Goal: Task Accomplishment & Management: Manage account settings

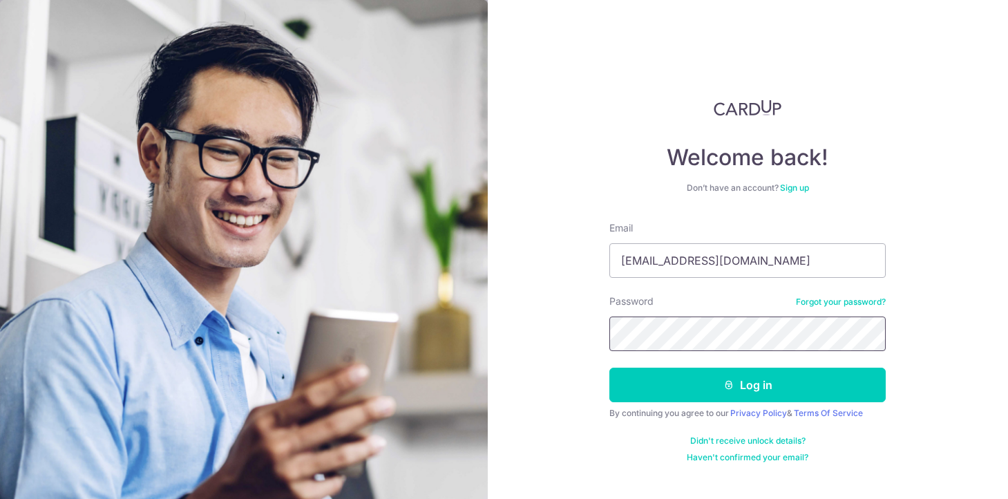
click at [609, 367] on button "Log in" at bounding box center [747, 384] width 276 height 35
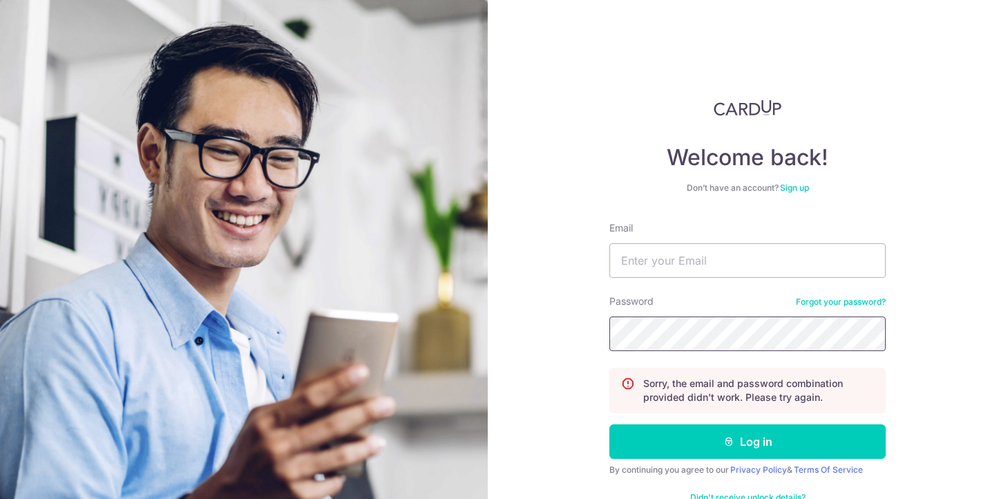
click at [609, 424] on button "Log in" at bounding box center [747, 441] width 276 height 35
click at [815, 266] on input "Email" at bounding box center [747, 260] width 276 height 35
type input "[EMAIL_ADDRESS][DOMAIN_NAME]"
click at [609, 424] on button "Log in" at bounding box center [747, 441] width 276 height 35
click at [810, 266] on input "Email" at bounding box center [747, 260] width 276 height 35
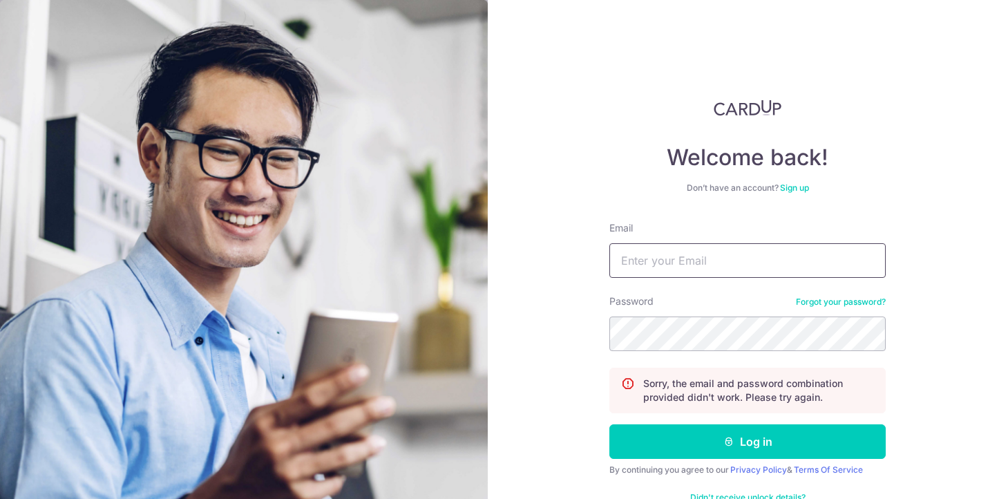
type input "[EMAIL_ADDRESS][DOMAIN_NAME]"
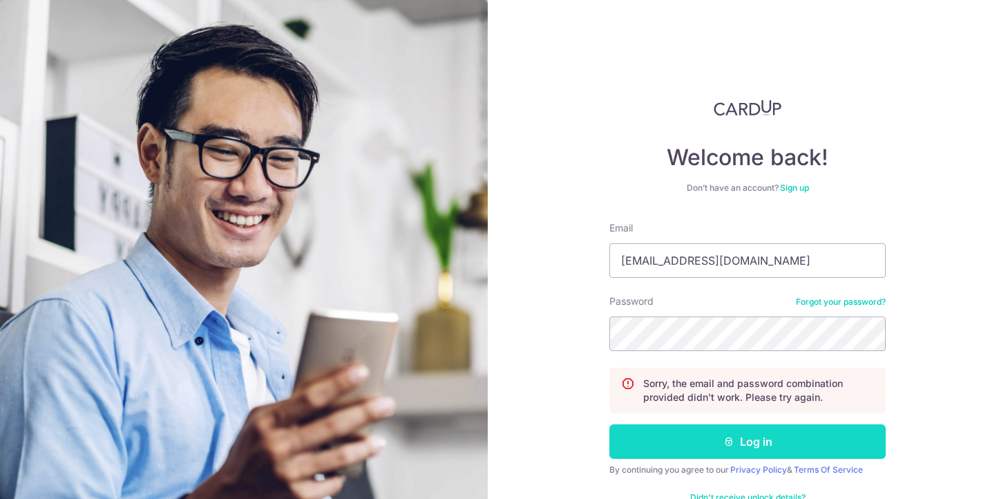
click at [761, 438] on button "Log in" at bounding box center [747, 441] width 276 height 35
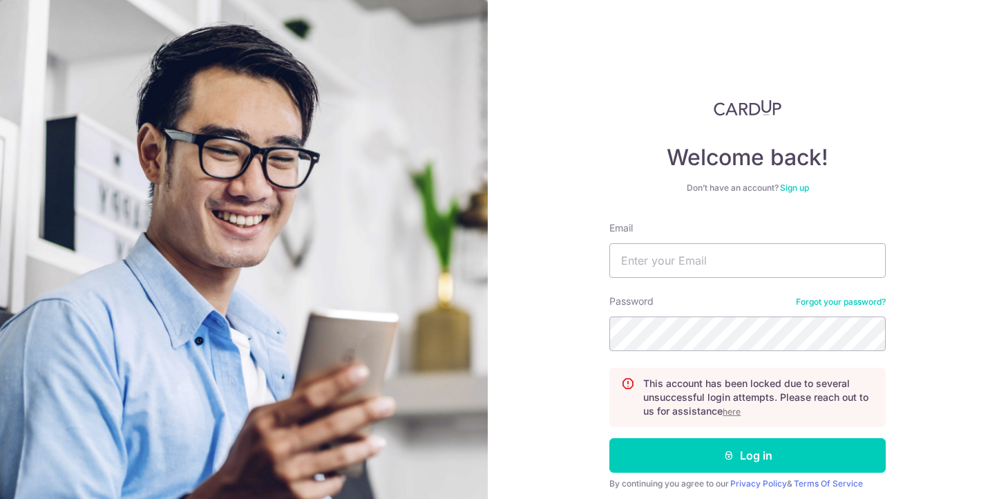
click at [734, 412] on u "here" at bounding box center [732, 411] width 18 height 10
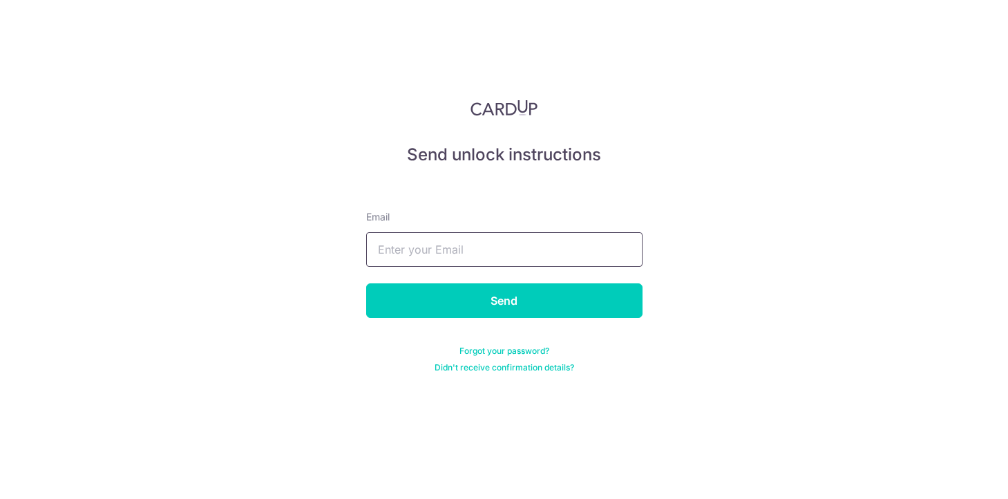
click at [609, 251] on input "text" at bounding box center [504, 249] width 276 height 35
type input "nabhabattul@gmail.com"
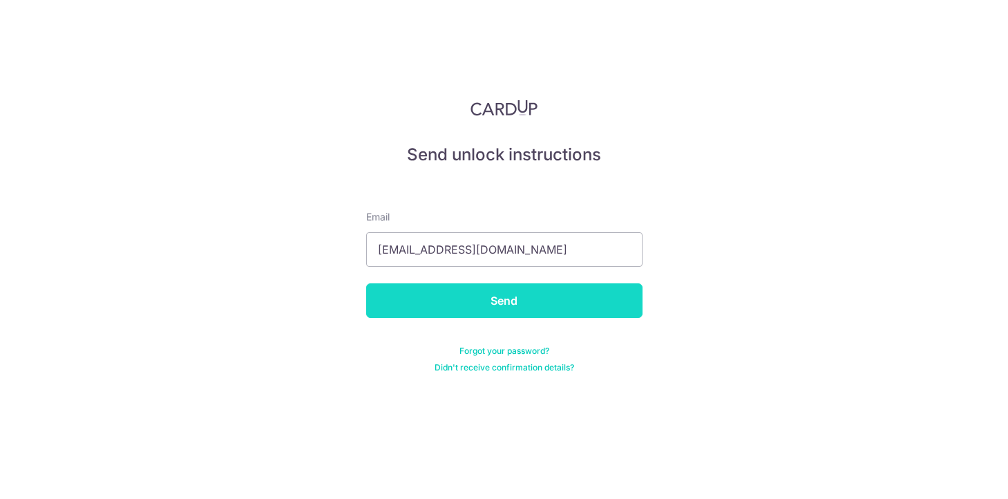
click at [568, 305] on input "Send" at bounding box center [504, 300] width 276 height 35
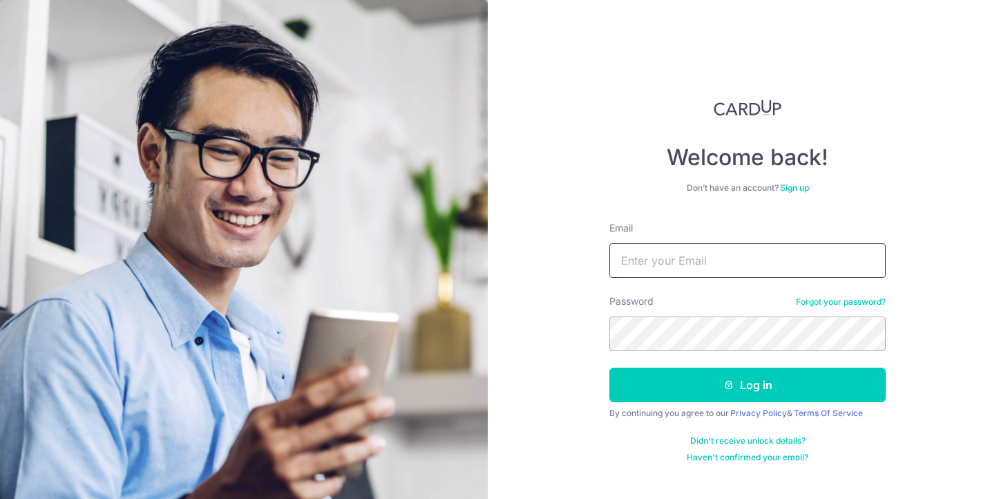
click at [731, 264] on input "Email" at bounding box center [747, 260] width 276 height 35
type input "[EMAIL_ADDRESS][DOMAIN_NAME]"
click at [609, 367] on button "Log in" at bounding box center [747, 384] width 276 height 35
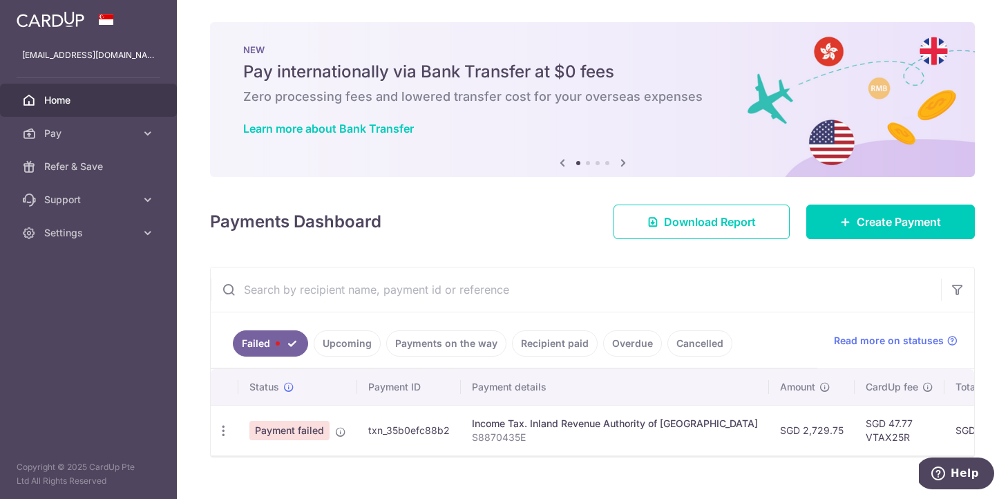
scroll to position [23, 0]
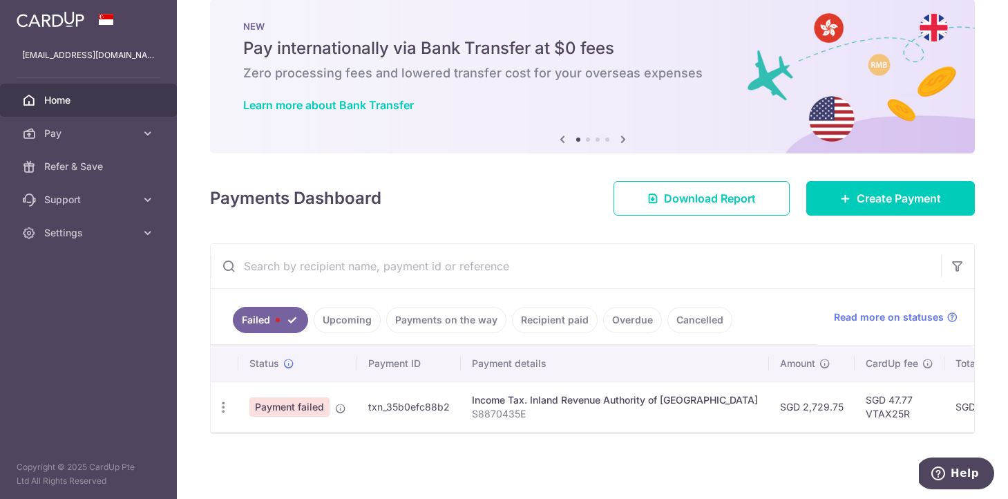
click at [291, 399] on span "Payment failed" at bounding box center [289, 406] width 80 height 19
click at [227, 410] on icon "button" at bounding box center [223, 407] width 15 height 15
click at [279, 450] on span "Update payment" at bounding box center [297, 445] width 94 height 17
radio input "true"
type input "2,729.75"
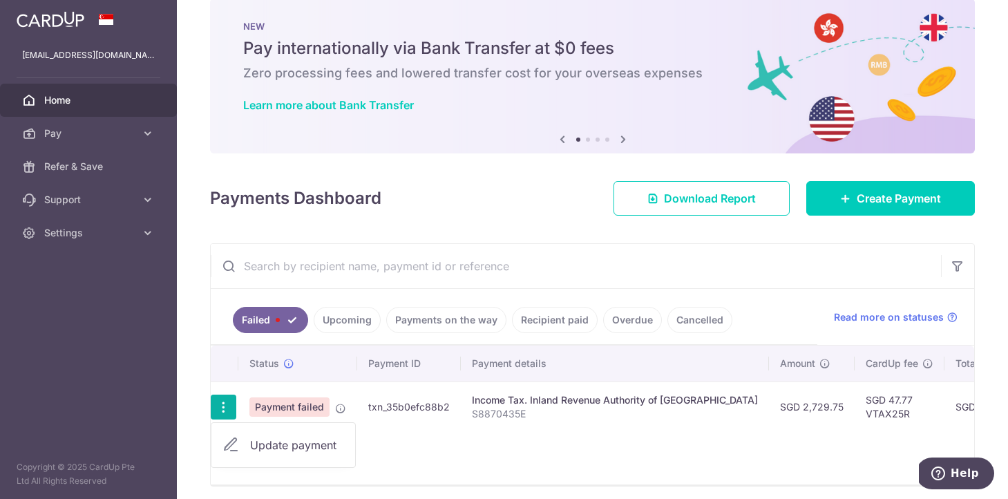
type input "S8870435E"
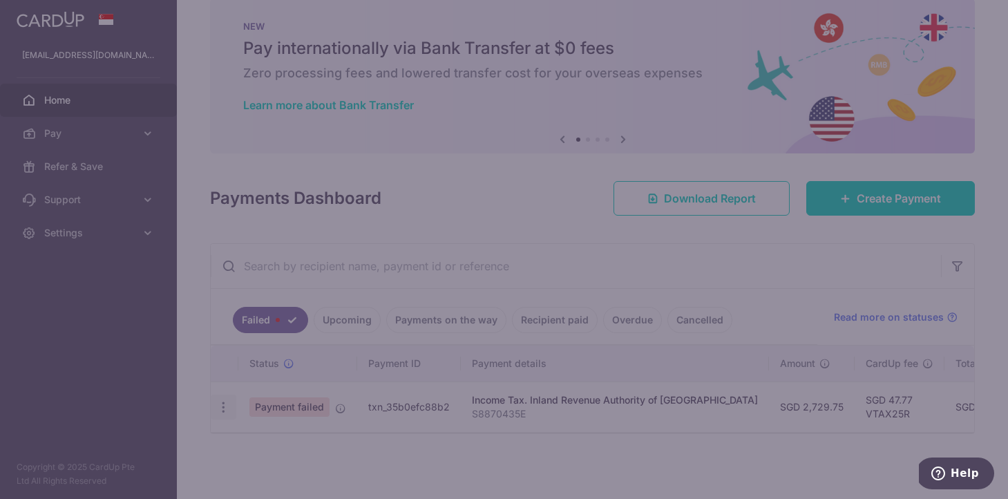
type input "VTAX25R"
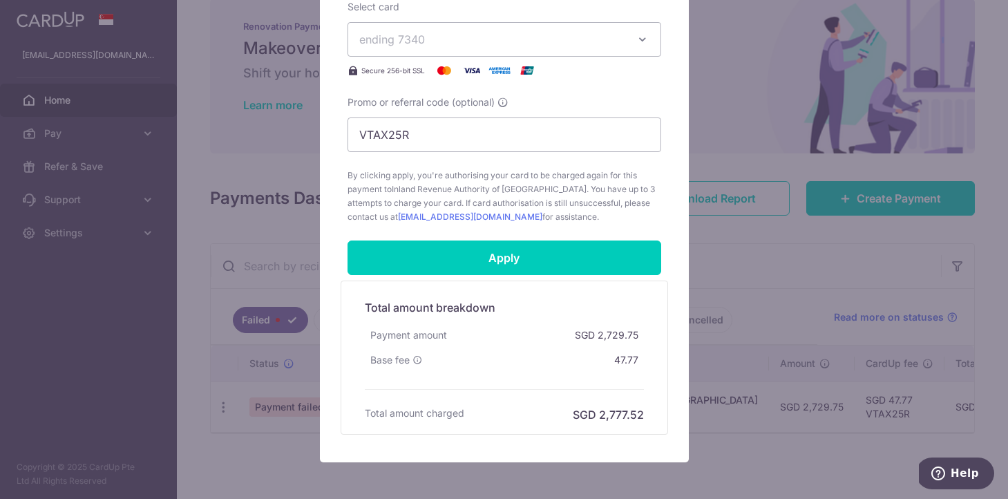
scroll to position [613, 0]
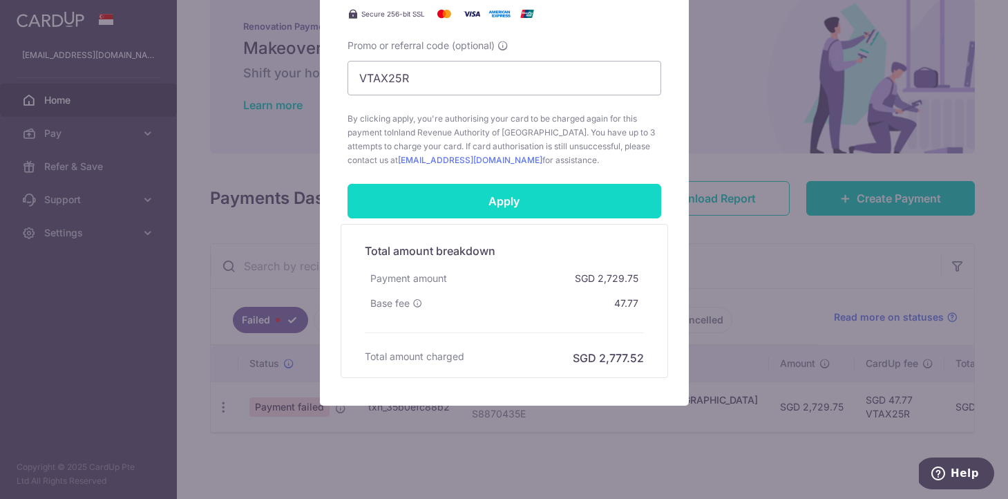
click at [439, 200] on input "Apply" at bounding box center [504, 201] width 314 height 35
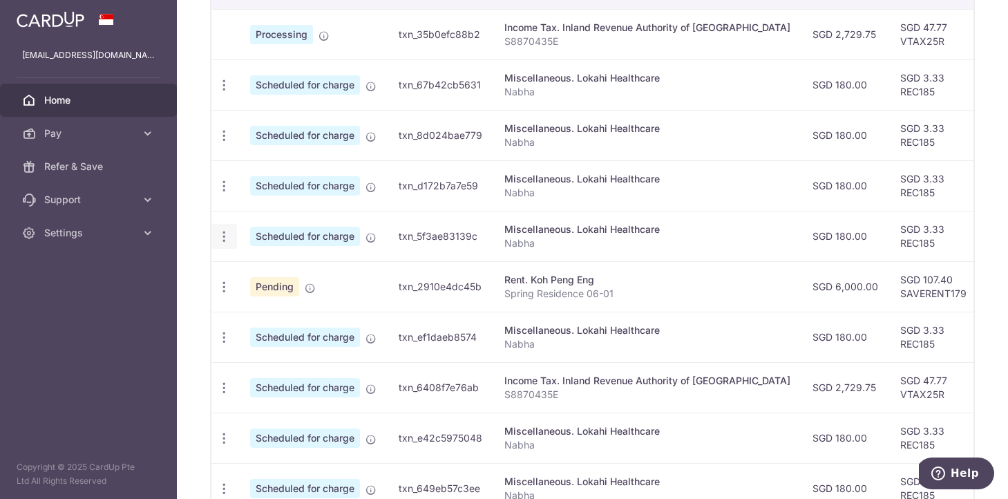
click at [225, 93] on icon "button" at bounding box center [224, 85] width 15 height 15
click at [263, 304] on span "Cancel payment" at bounding box center [297, 308] width 93 height 17
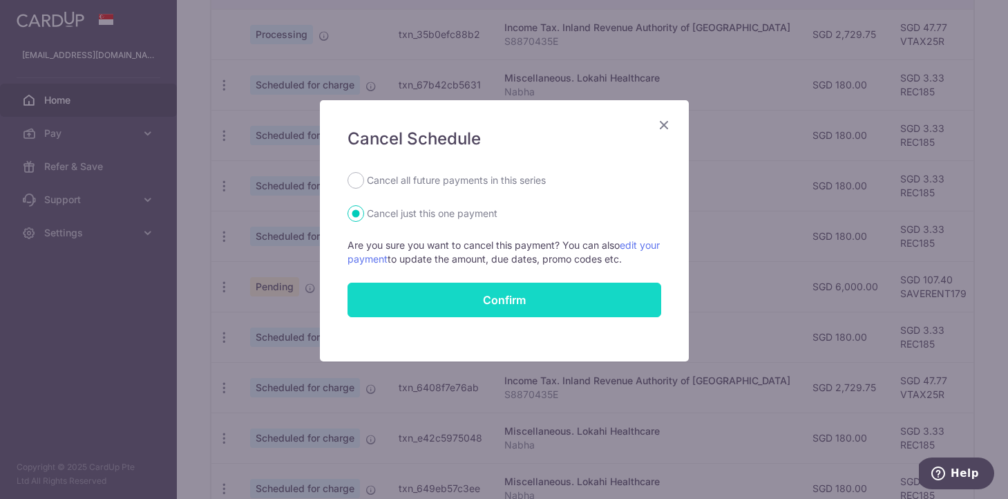
click at [503, 298] on input "Confirm" at bounding box center [504, 300] width 314 height 35
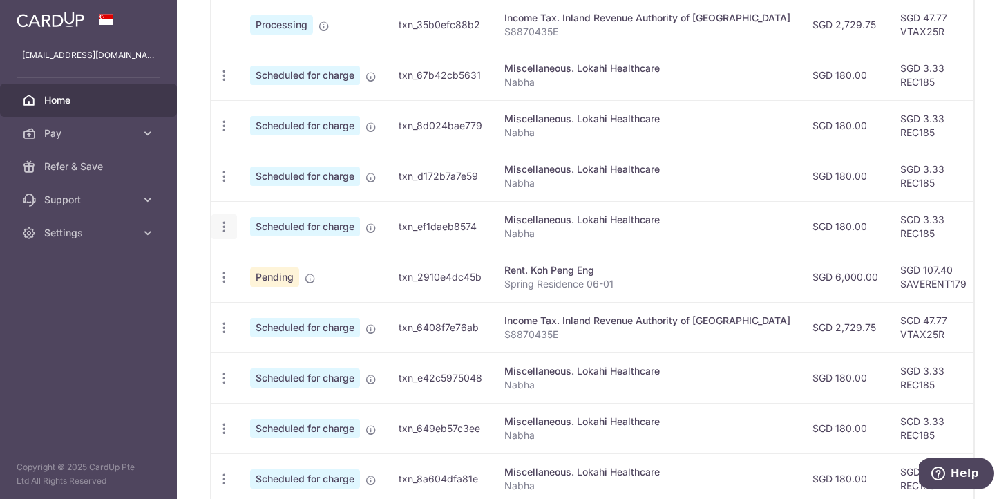
click at [227, 83] on icon "button" at bounding box center [224, 75] width 15 height 15
click at [260, 299] on span "Cancel payment" at bounding box center [297, 298] width 93 height 17
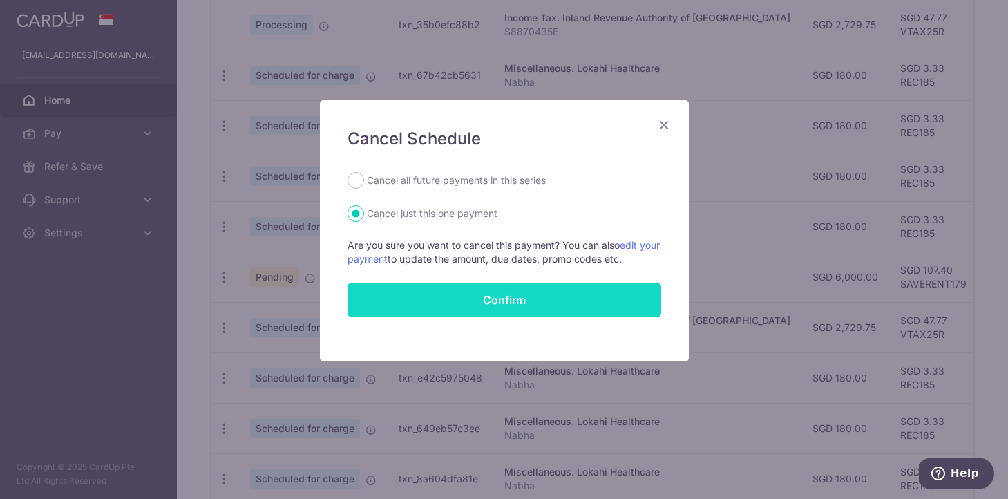
click at [508, 300] on input "Confirm" at bounding box center [504, 300] width 314 height 35
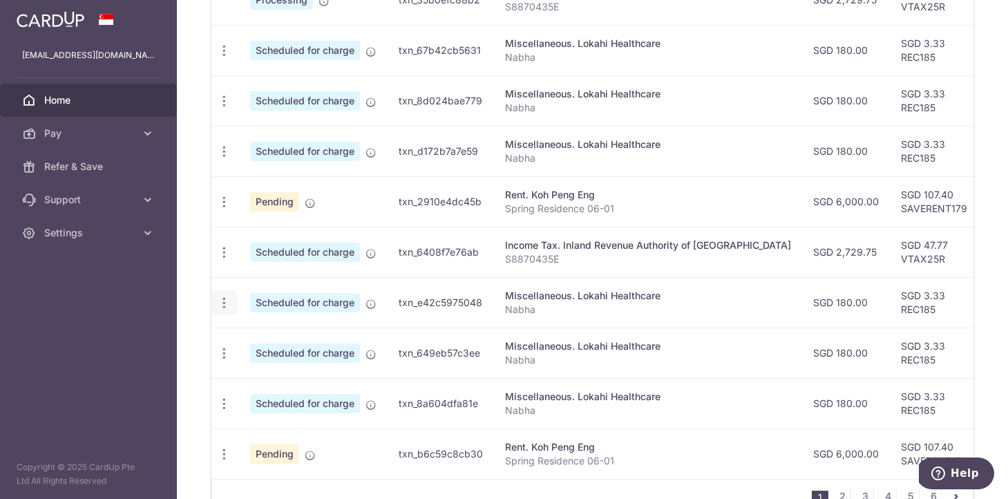
click at [229, 58] on icon "button" at bounding box center [224, 51] width 15 height 15
click at [278, 375] on span "Cancel payment" at bounding box center [297, 374] width 93 height 17
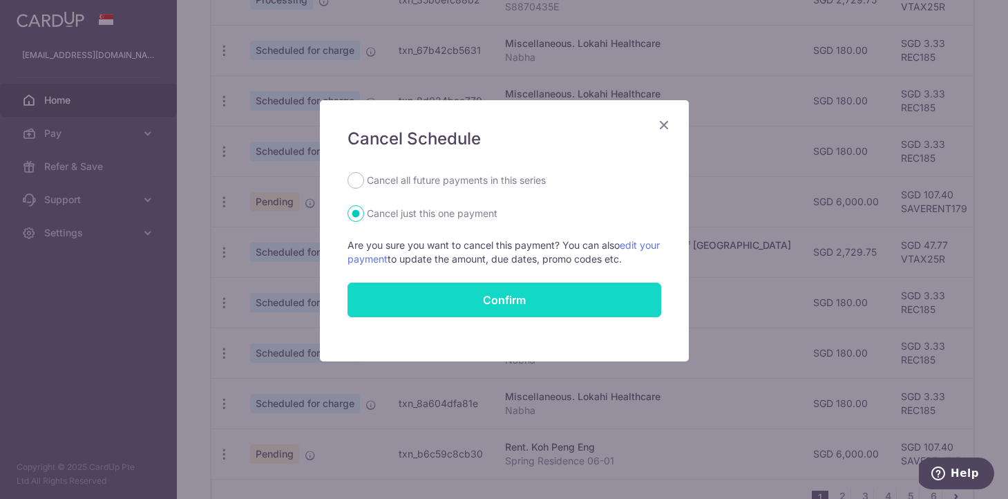
click at [539, 298] on input "Confirm" at bounding box center [504, 300] width 314 height 35
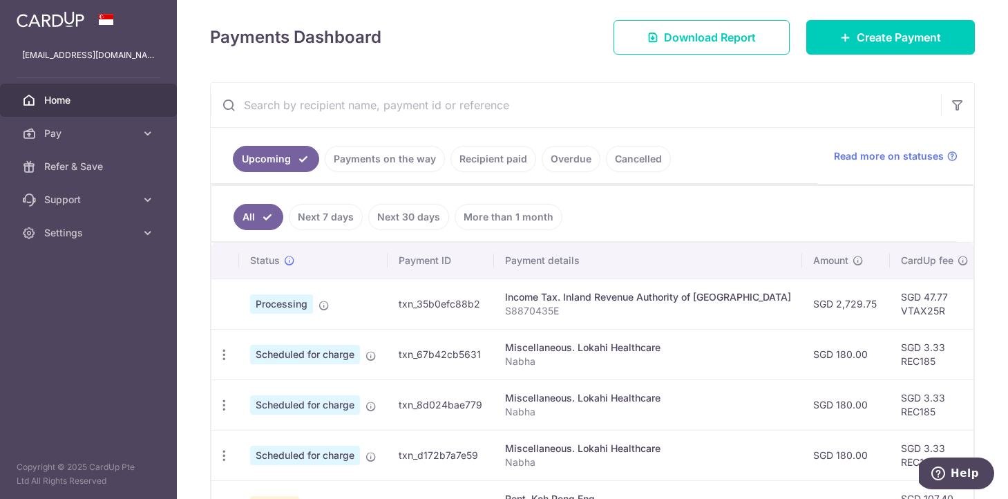
scroll to position [8, 0]
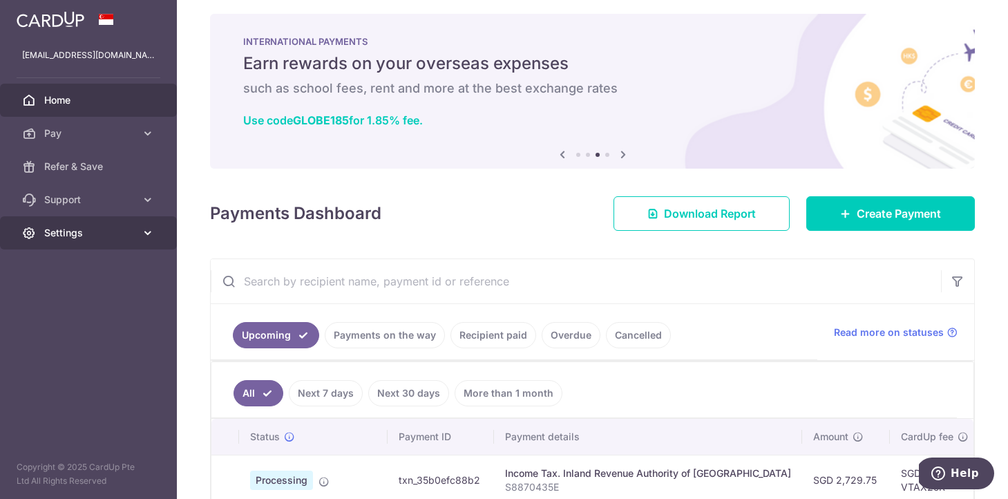
click at [149, 233] on icon at bounding box center [148, 233] width 14 height 14
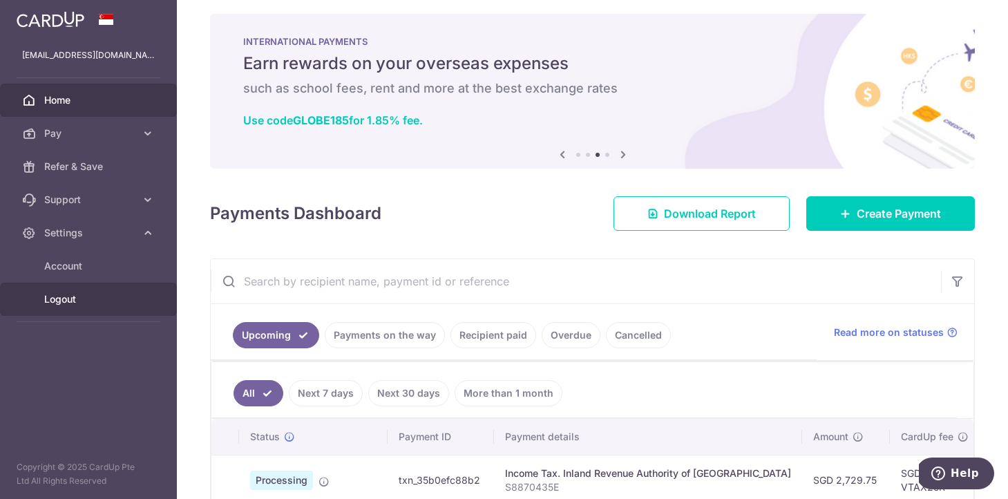
click at [84, 294] on span "Logout" at bounding box center [89, 299] width 91 height 14
